Goal: Task Accomplishment & Management: Use online tool/utility

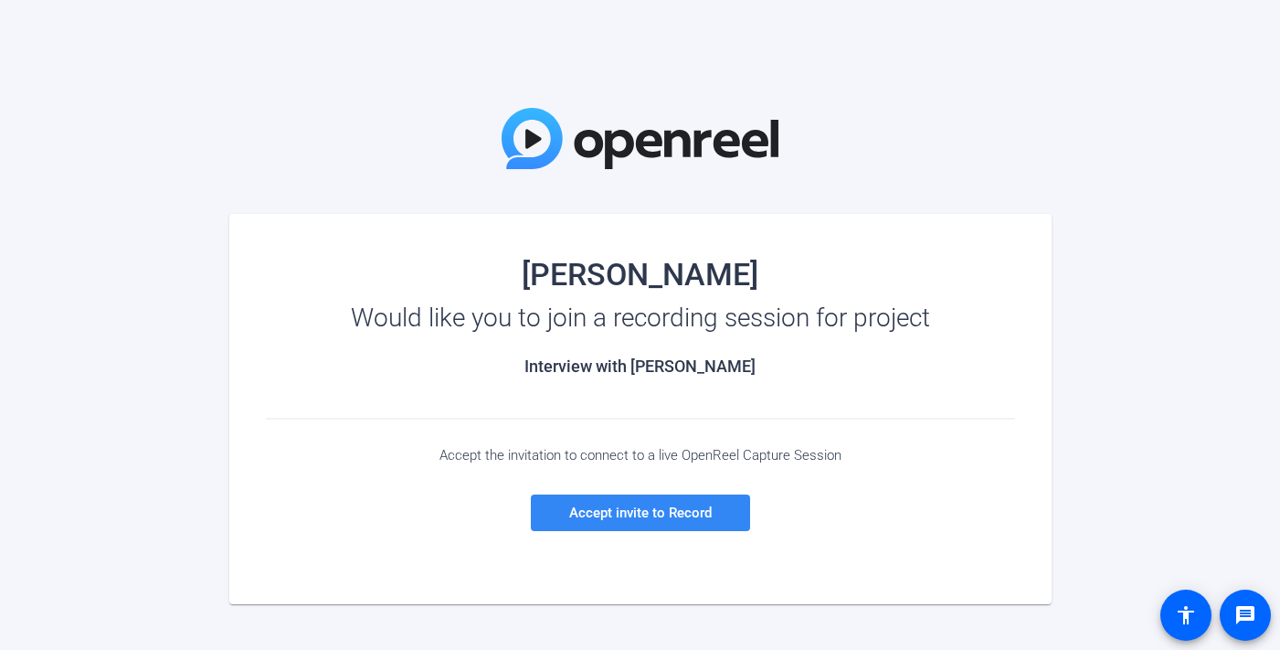
click at [667, 518] on span "Accept invite to Record" at bounding box center [640, 513] width 143 height 16
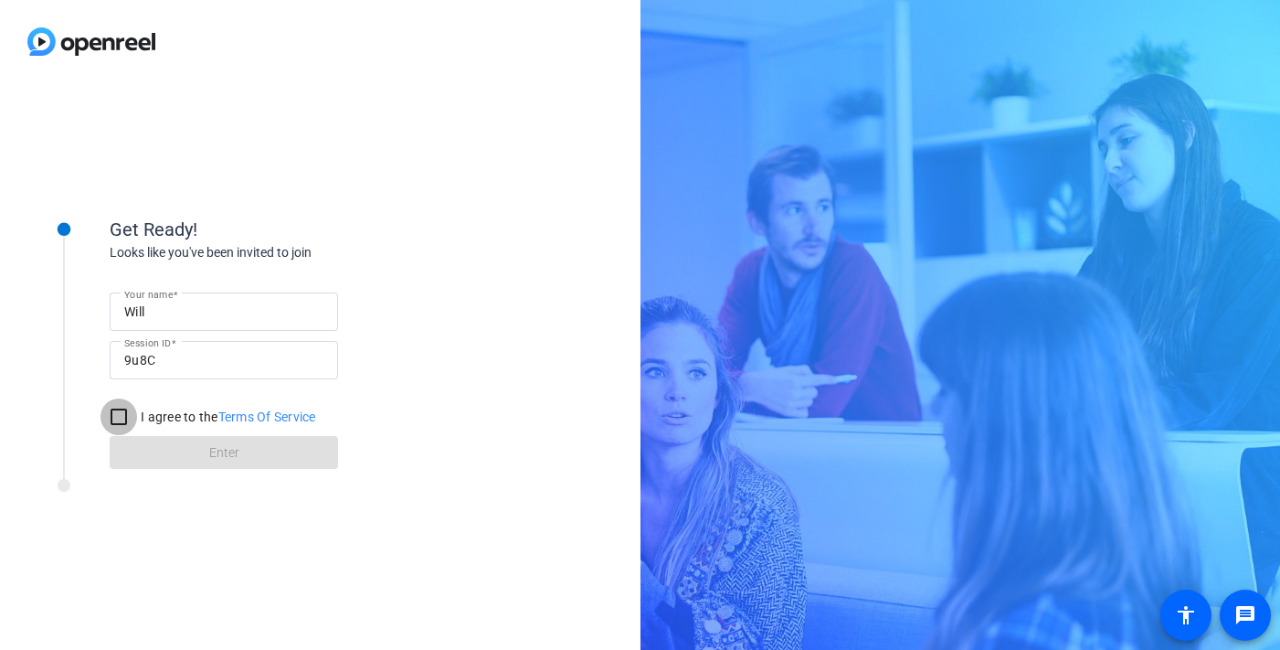
click at [115, 420] on input "I agree to the Terms Of Service" at bounding box center [119, 416] width 37 height 37
checkbox input "true"
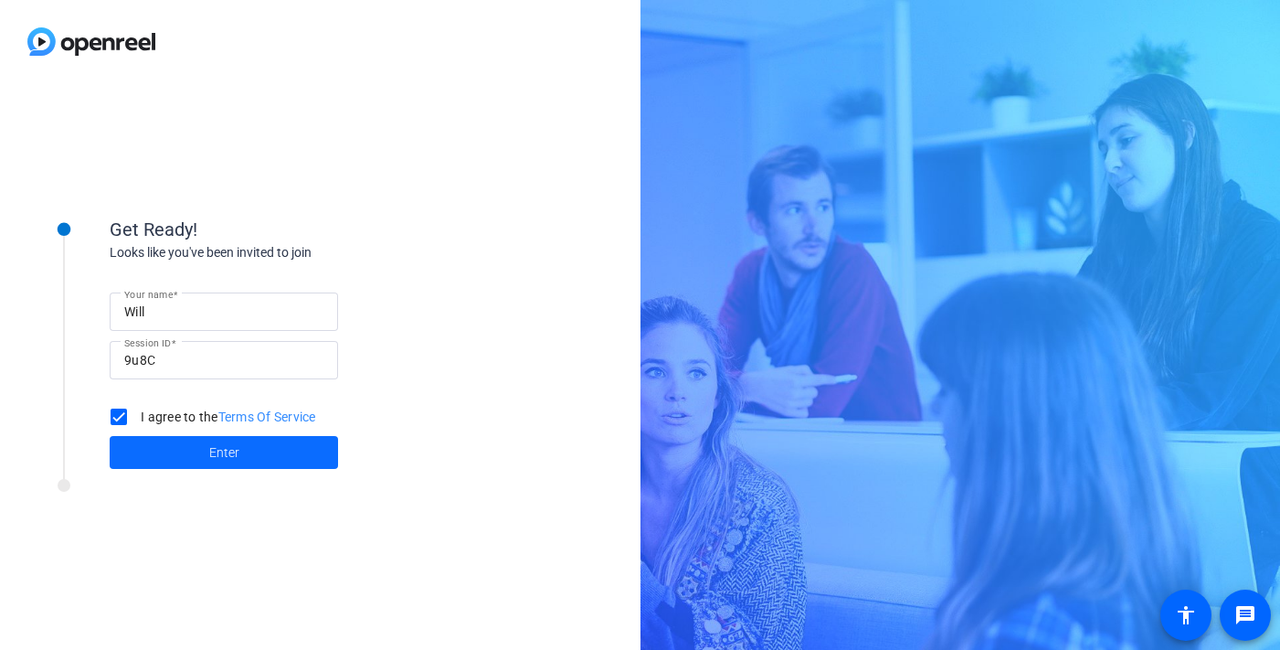
click at [195, 452] on span at bounding box center [224, 452] width 228 height 44
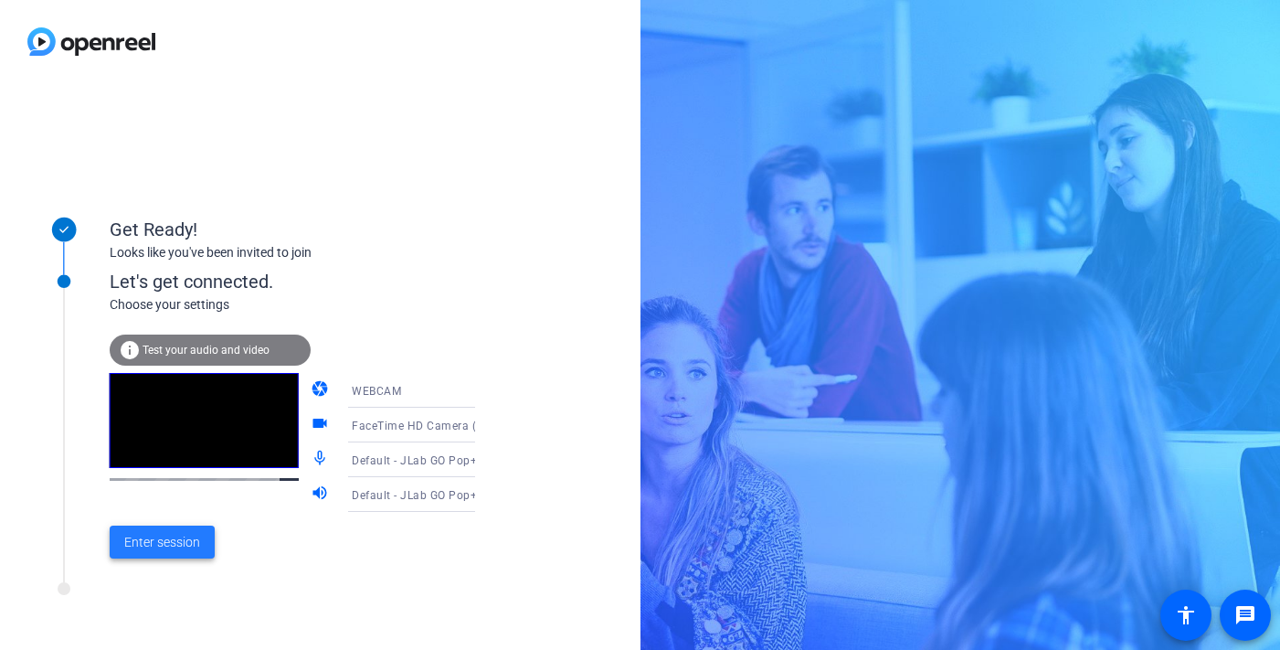
click at [170, 546] on span "Enter session" at bounding box center [162, 542] width 76 height 19
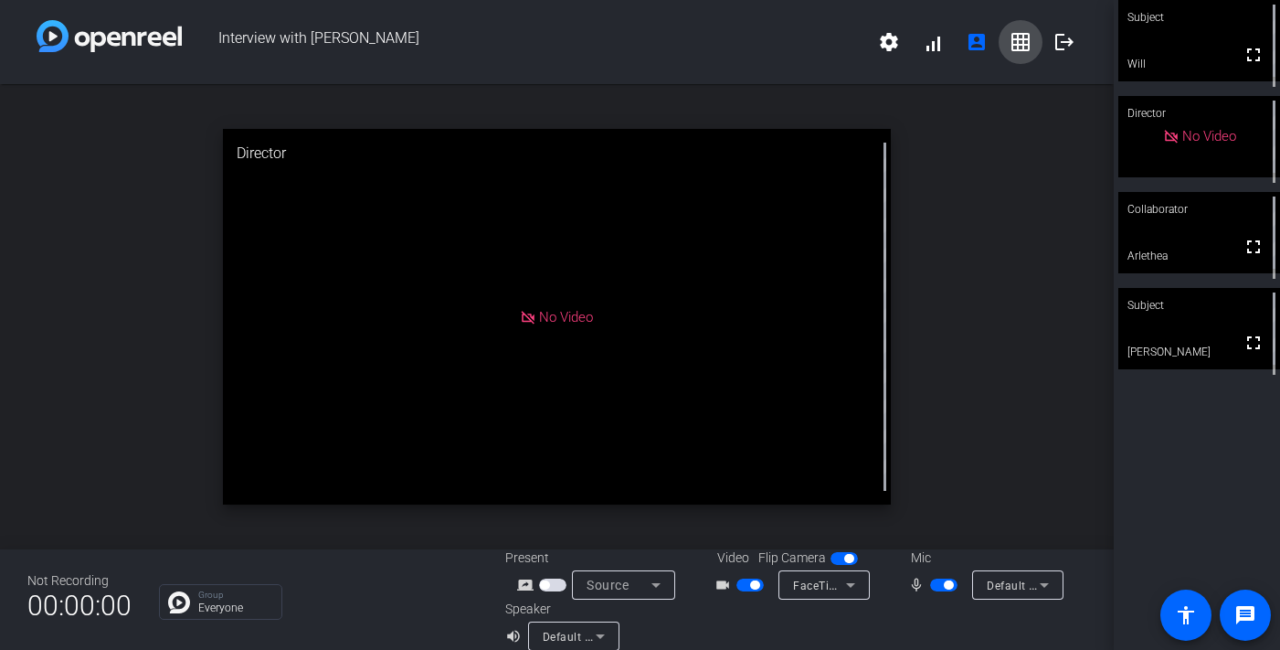
click at [1025, 34] on mat-icon "grid_on" at bounding box center [1021, 42] width 22 height 22
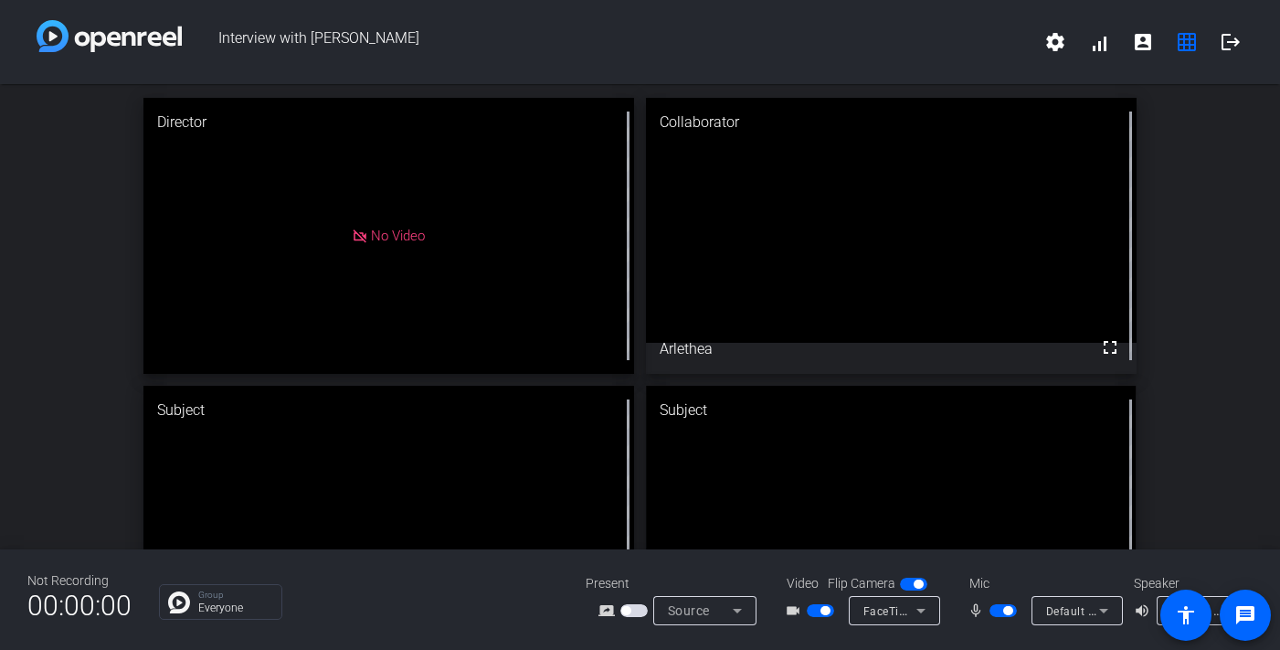
click at [1198, 370] on div "Director No Video Collaborator fullscreen Arlethea Subject fullscreen [PERSON_N…" at bounding box center [640, 379] width 1280 height 591
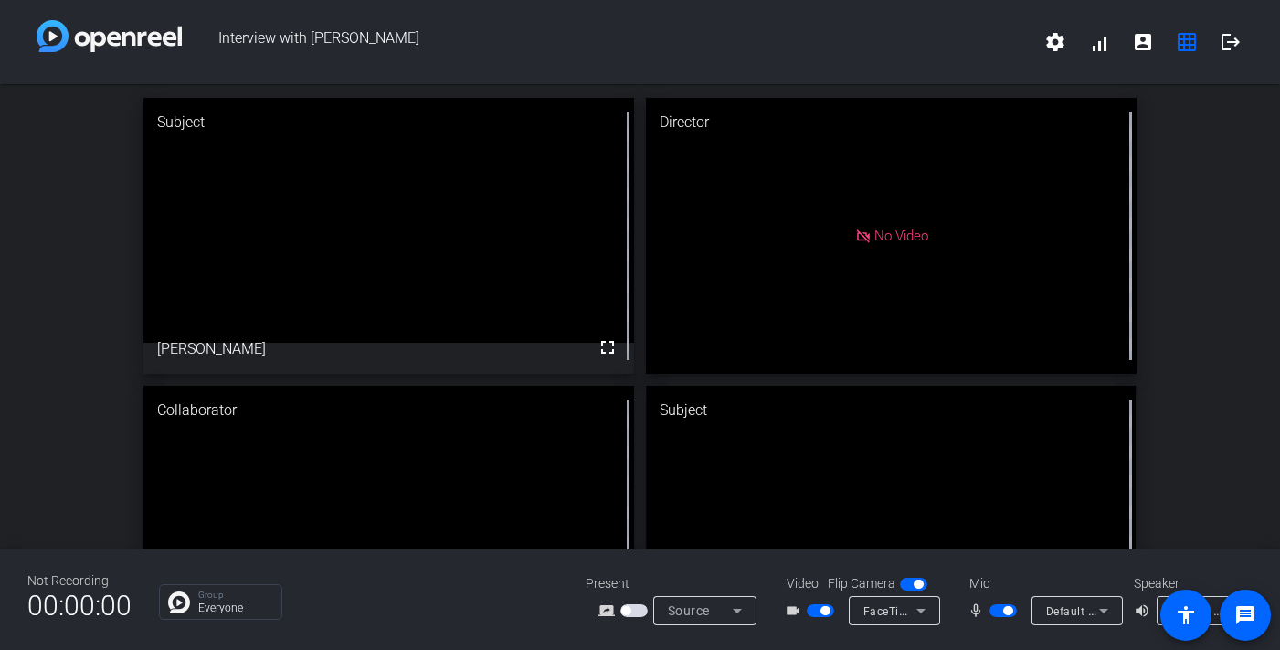
drag, startPoint x: 526, startPoint y: 438, endPoint x: 521, endPoint y: 212, distance: 225.8
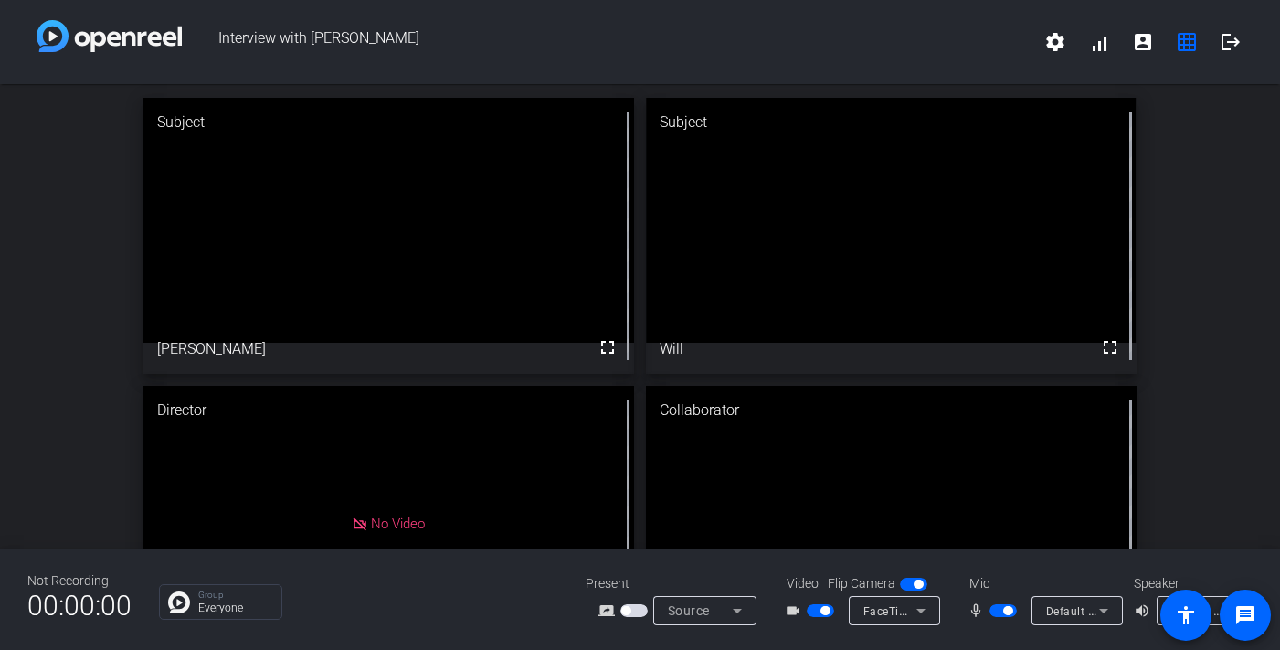
drag, startPoint x: 806, startPoint y: 439, endPoint x: 791, endPoint y: 136, distance: 302.9
